Goal: Information Seeking & Learning: Understand process/instructions

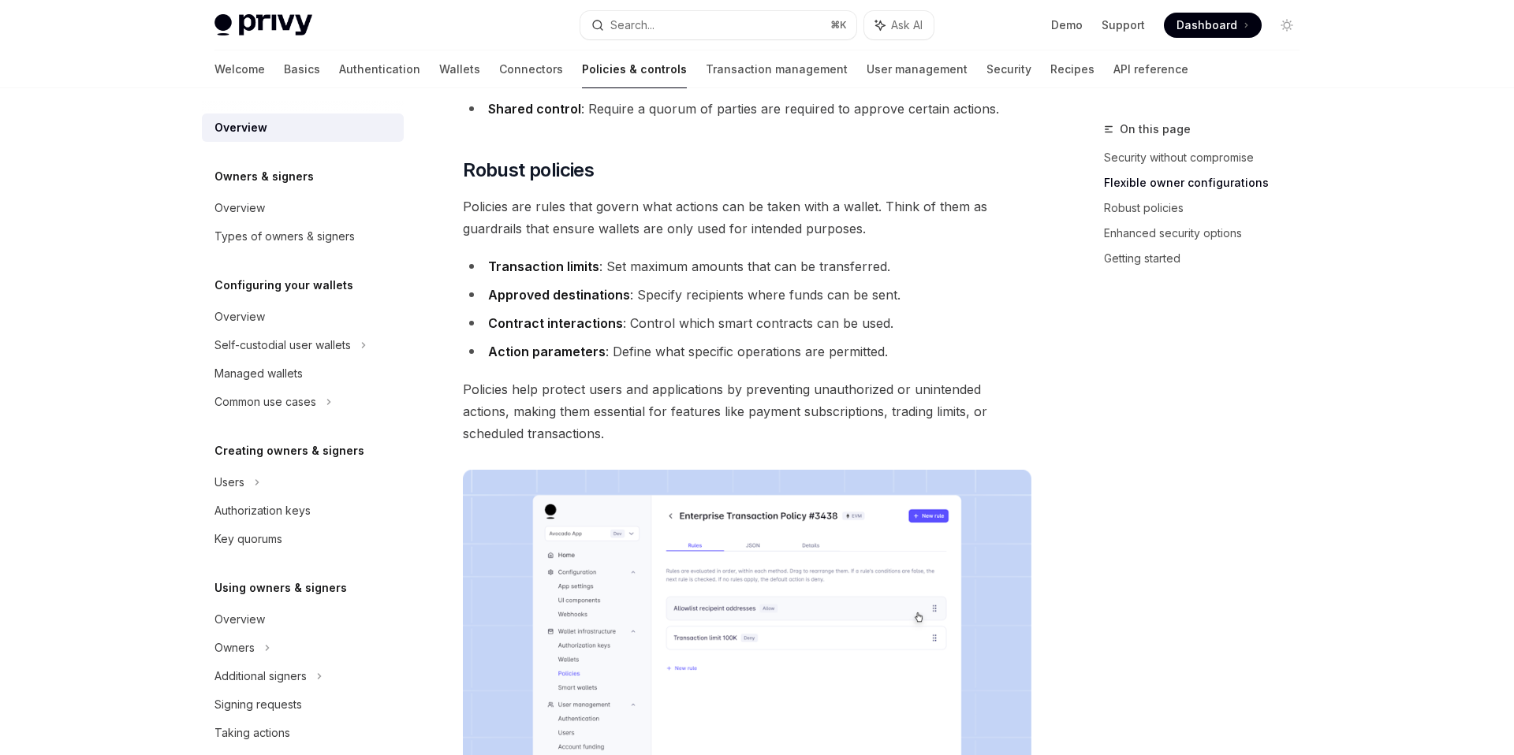
scroll to position [558, 0]
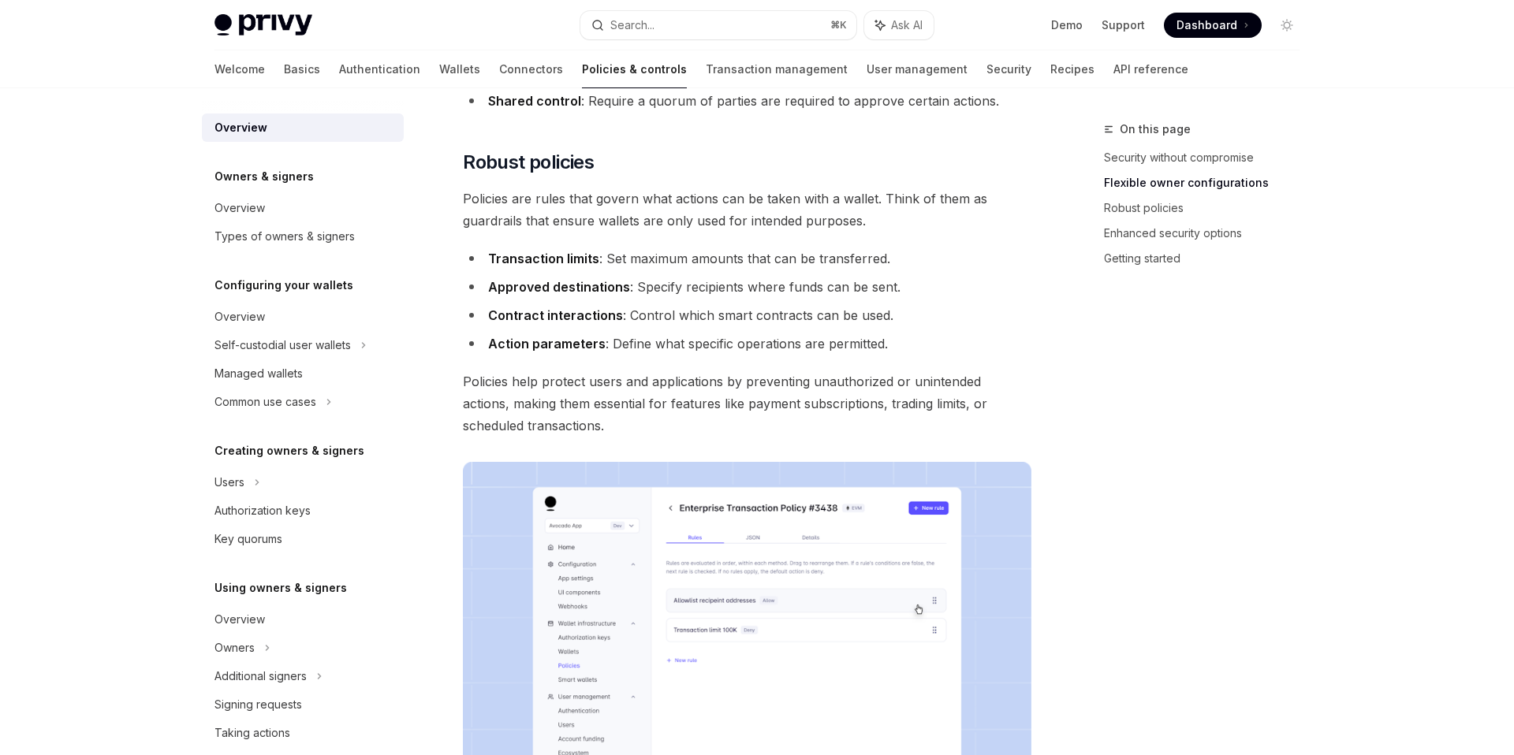
click at [696, 324] on li "Contract interactions : Control which smart contracts can be used." at bounding box center [747, 315] width 569 height 22
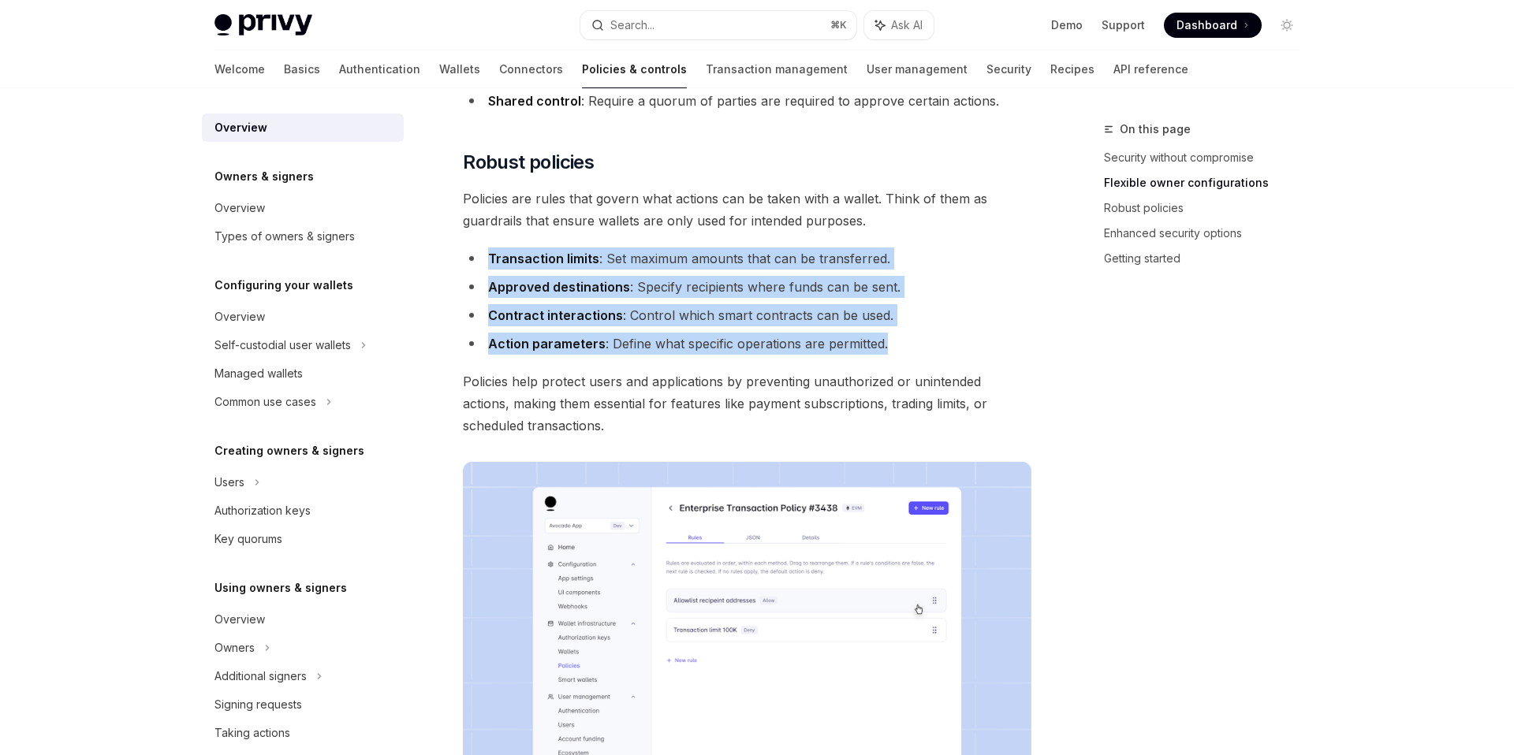
drag, startPoint x: 897, startPoint y: 346, endPoint x: 480, endPoint y: 264, distance: 424.3
click at [480, 264] on ul "Transaction limits : Set maximum amounts that can be transferred. Approved dest…" at bounding box center [747, 301] width 569 height 107
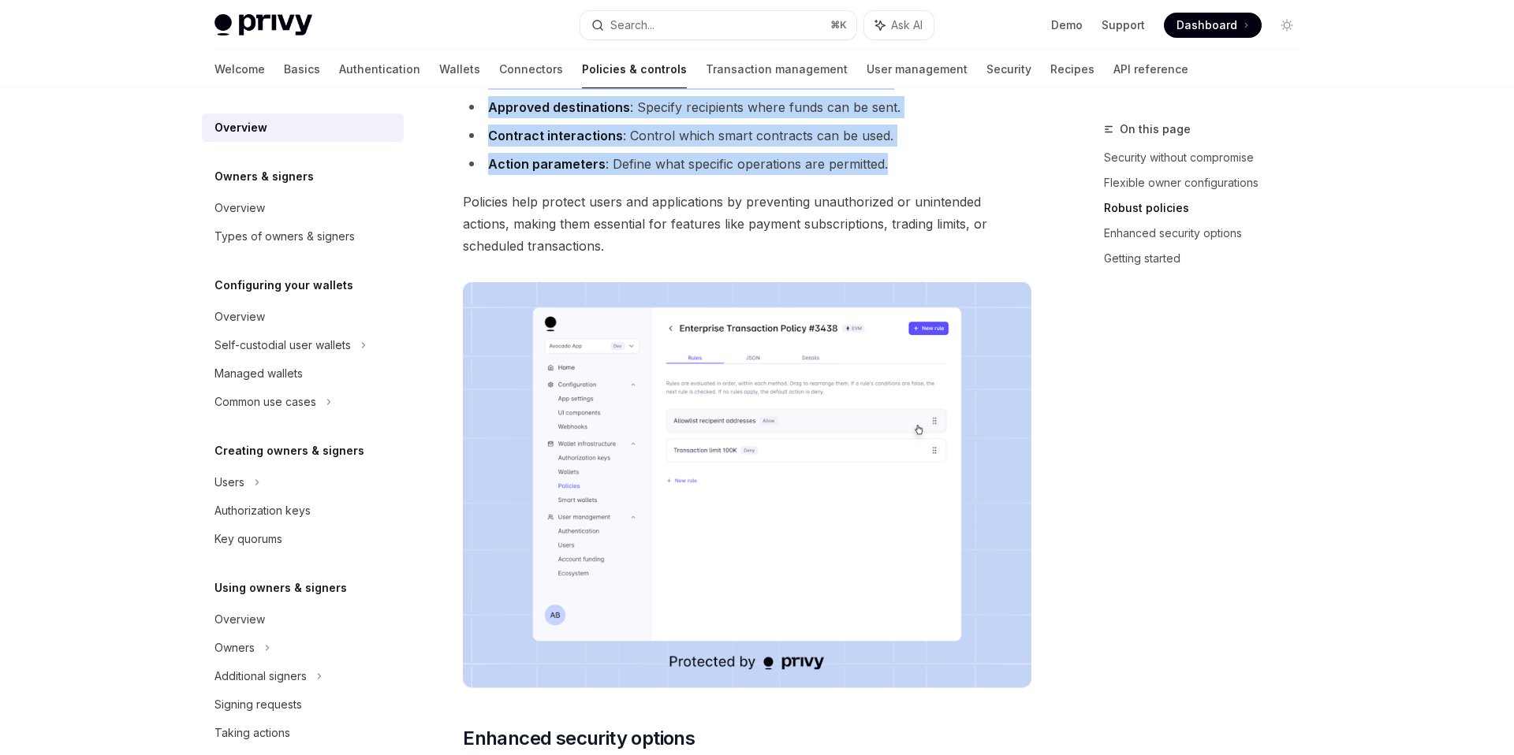
scroll to position [740, 0]
copy ul "Transaction limits : Set maximum amounts that can be transferred. Approved dest…"
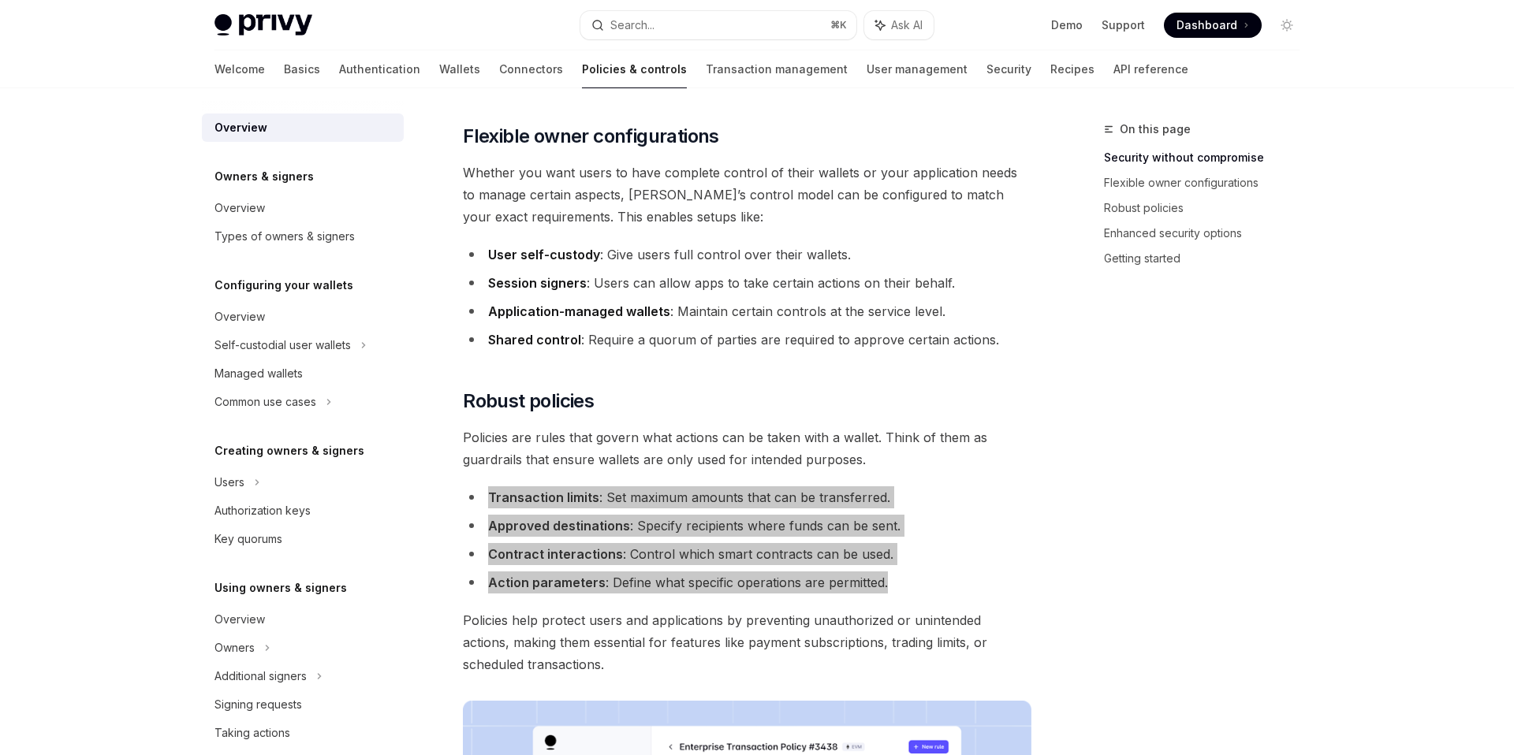
scroll to position [55, 0]
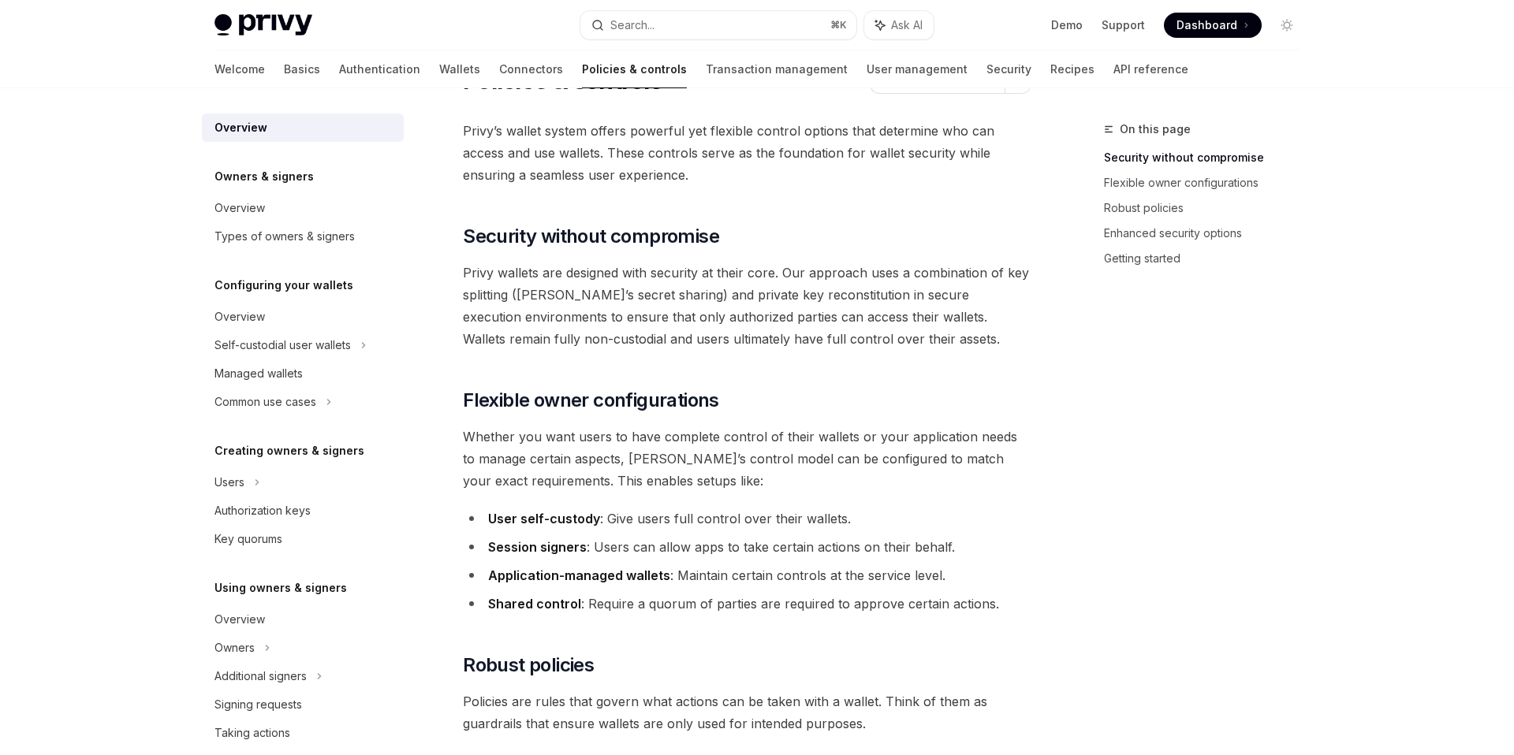
click at [298, 147] on div "Overview Owners & signers Overview Types of owners & signers Configuring your w…" at bounding box center [303, 596] width 202 height 965
click at [271, 136] on div "Overview" at bounding box center [304, 127] width 180 height 19
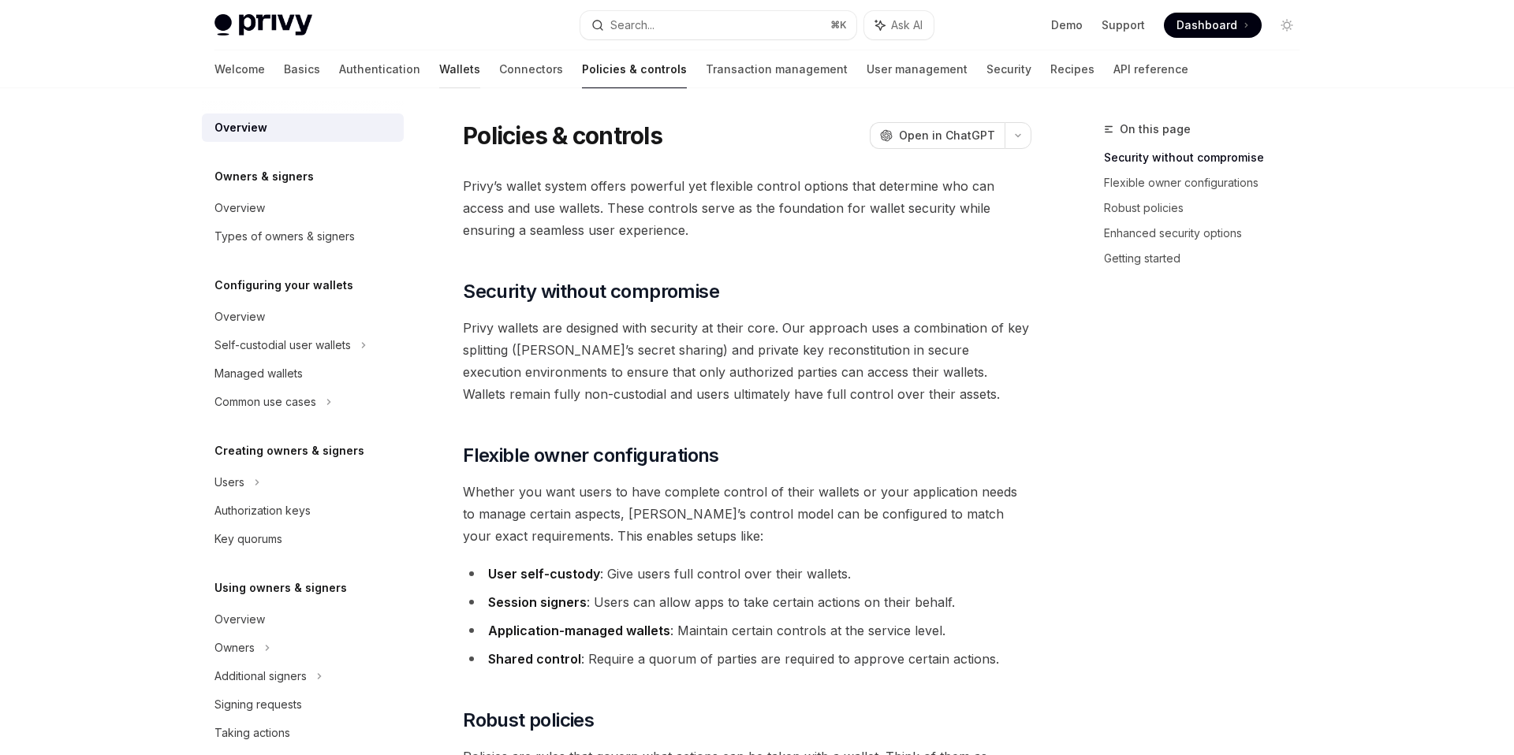
click at [439, 74] on link "Wallets" at bounding box center [459, 69] width 41 height 38
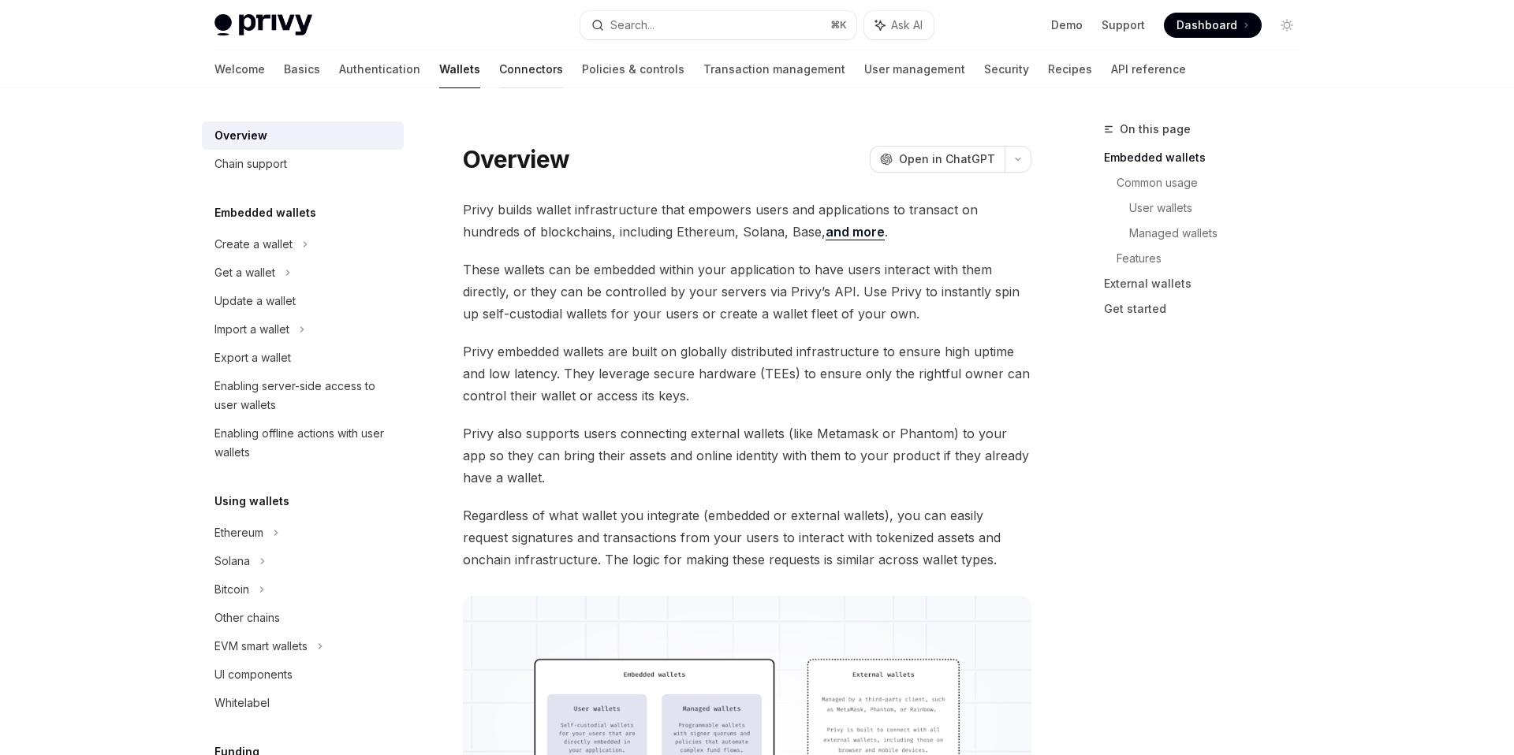
click at [499, 72] on link "Connectors" at bounding box center [531, 69] width 64 height 38
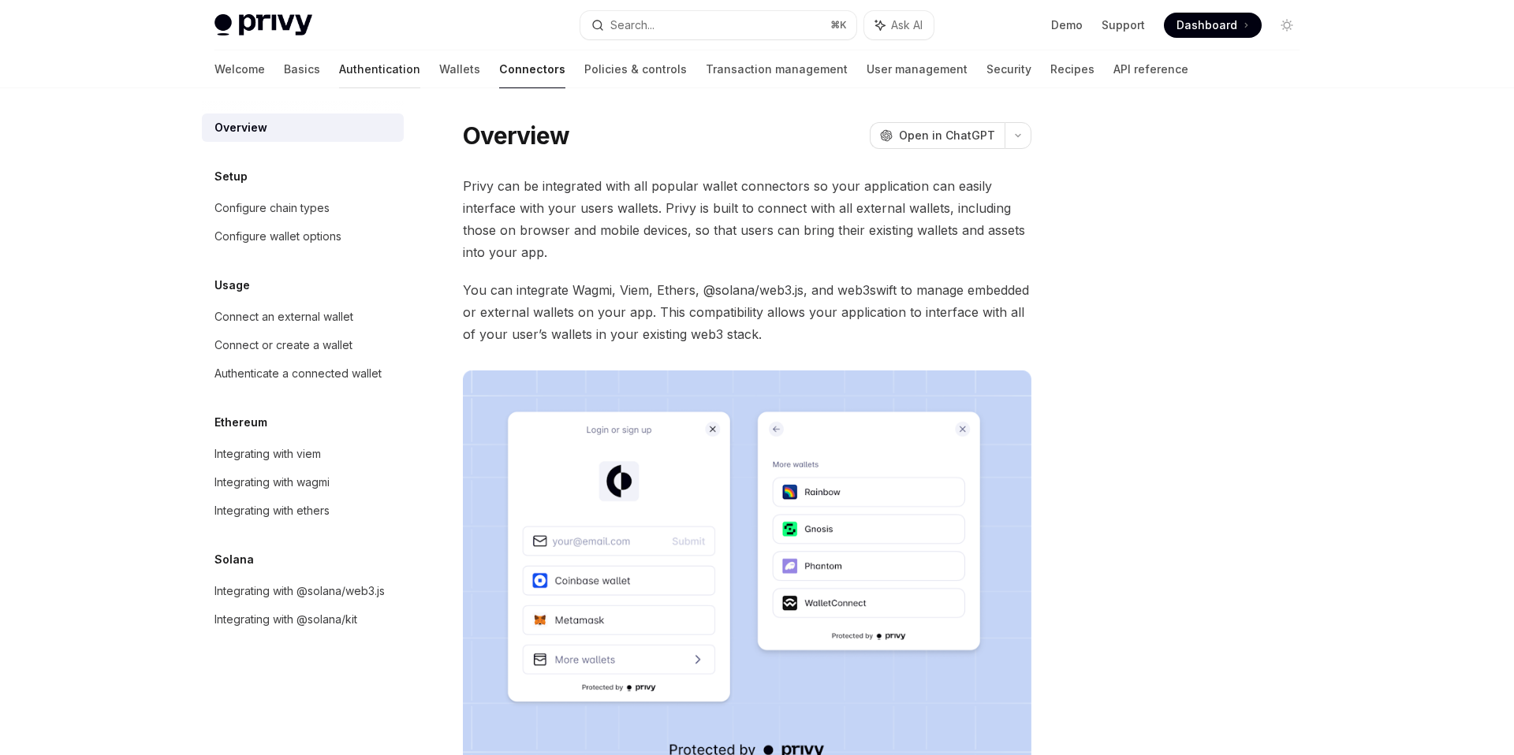
click at [339, 71] on link "Authentication" at bounding box center [379, 69] width 81 height 38
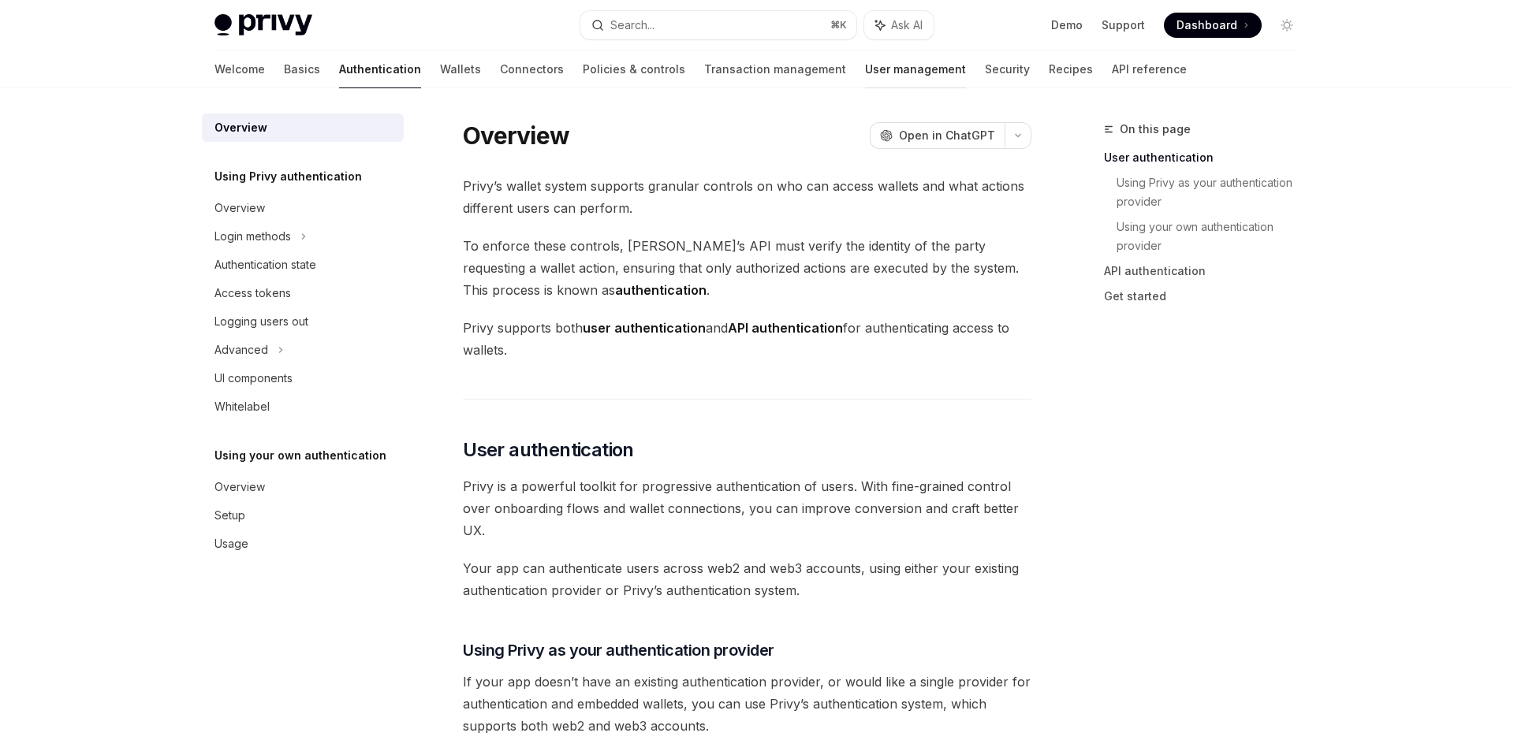
click at [865, 76] on link "User management" at bounding box center [915, 69] width 101 height 38
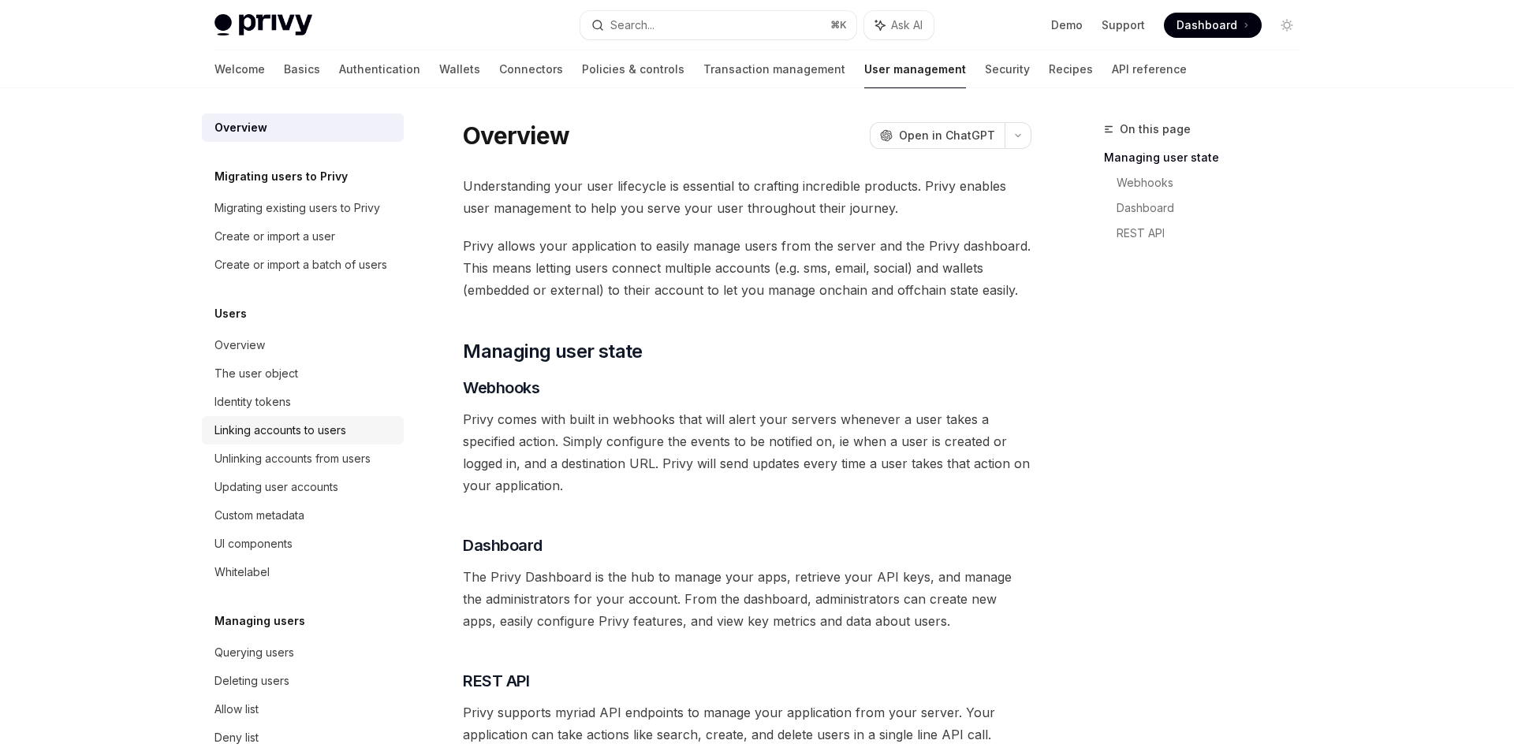
click at [295, 434] on div "Linking accounts to users" at bounding box center [280, 430] width 132 height 19
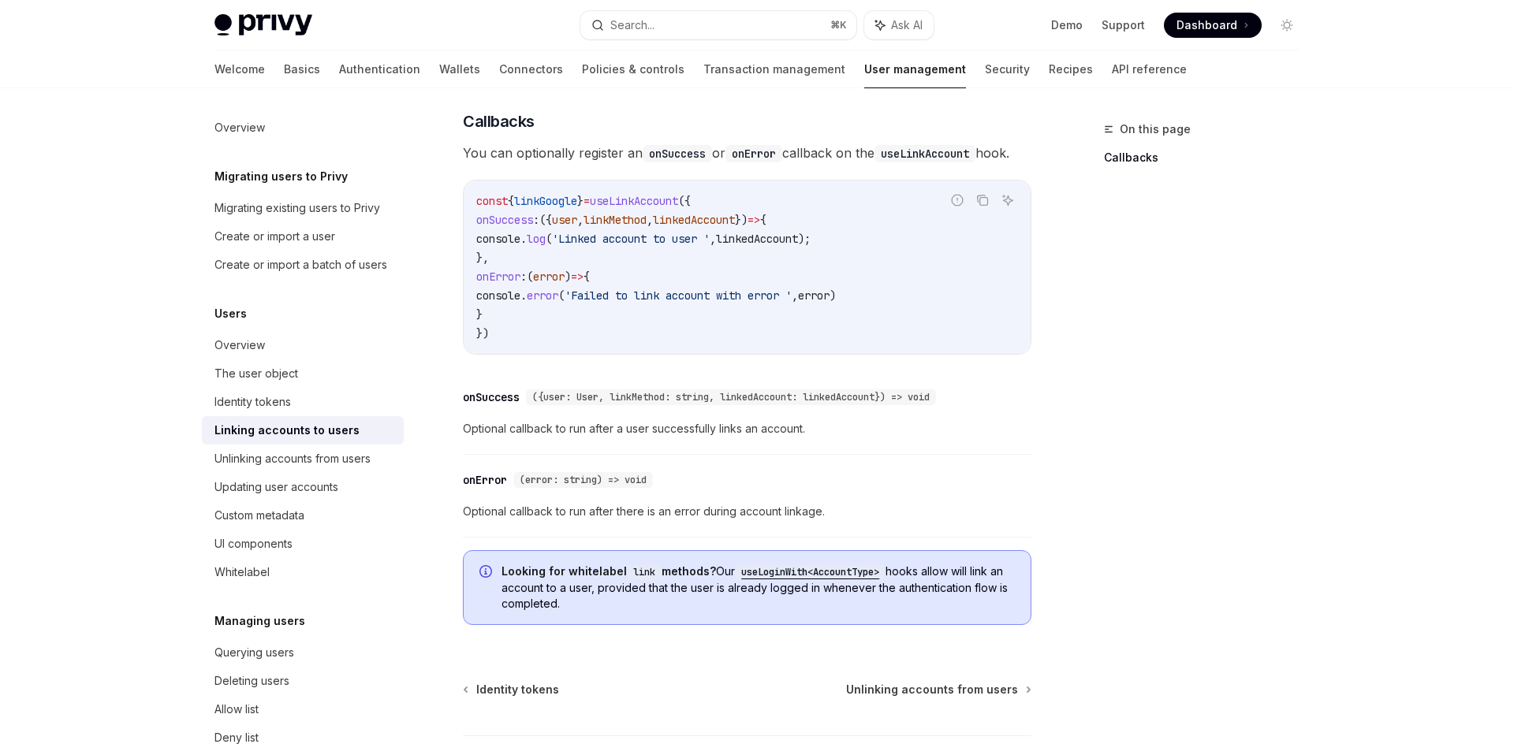
scroll to position [1808, 0]
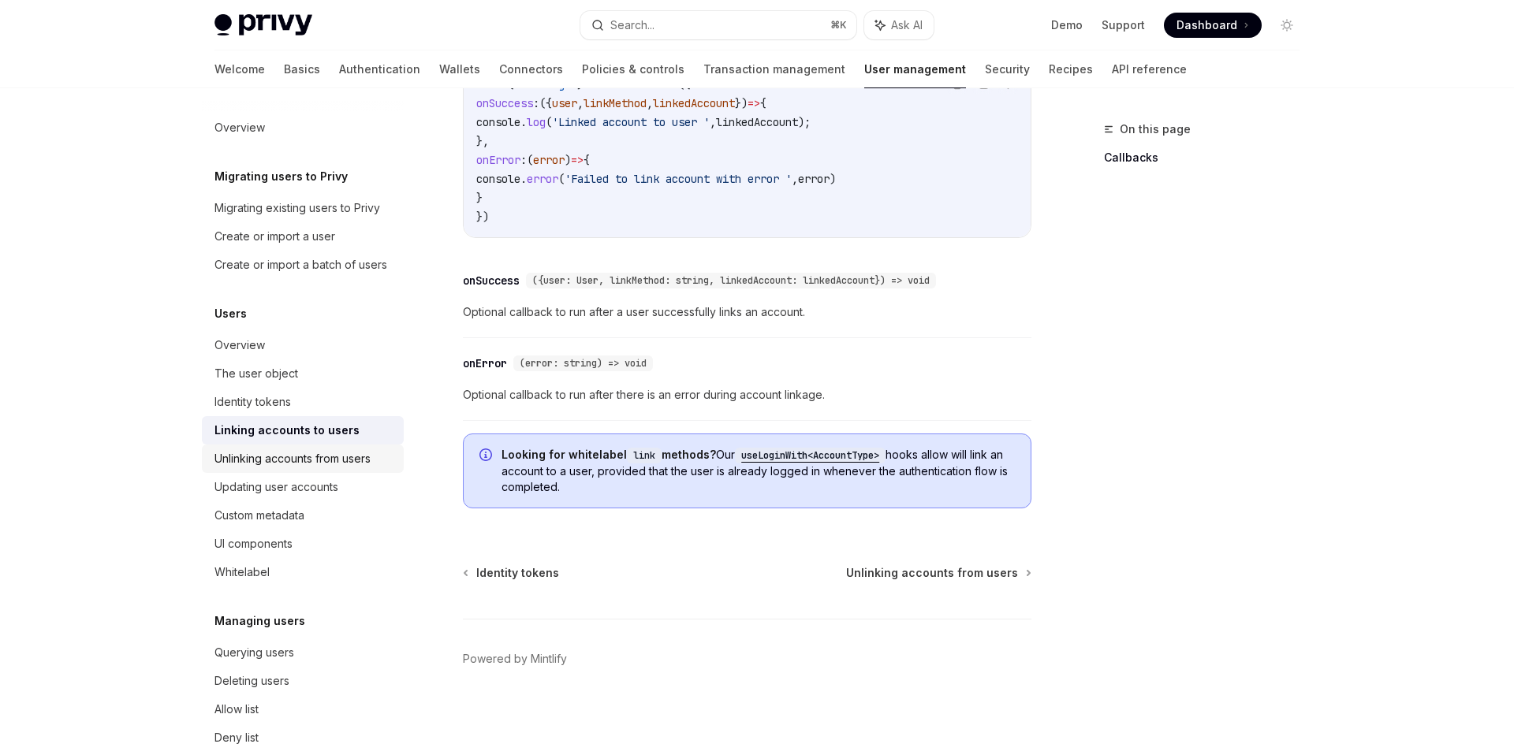
click at [362, 451] on div "Unlinking accounts from users" at bounding box center [292, 458] width 156 height 19
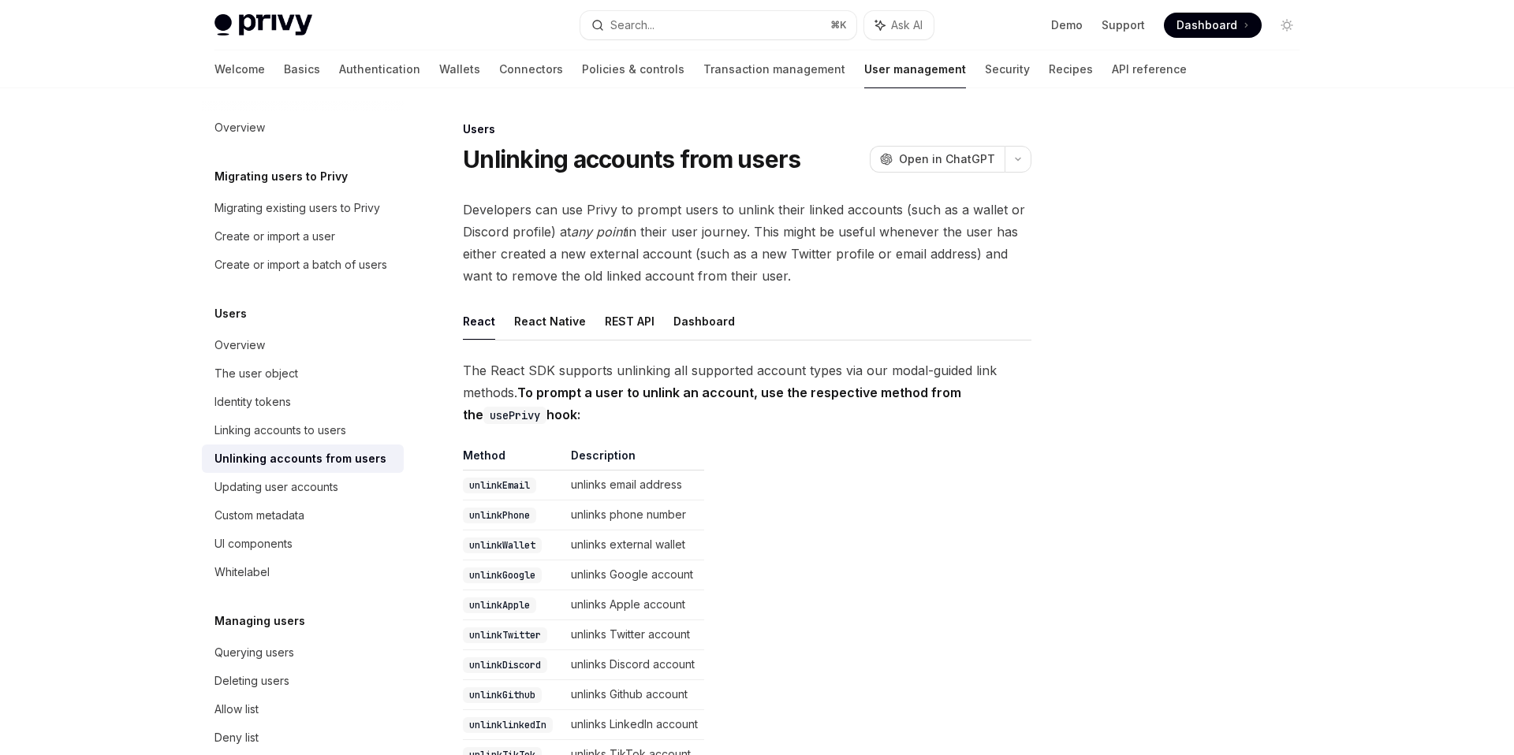
type textarea "*"
